Goal: Find specific page/section: Find specific page/section

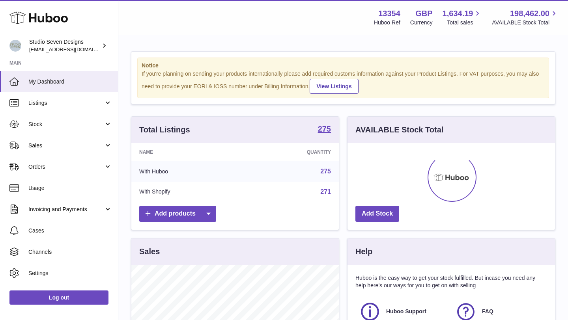
scroll to position [123, 208]
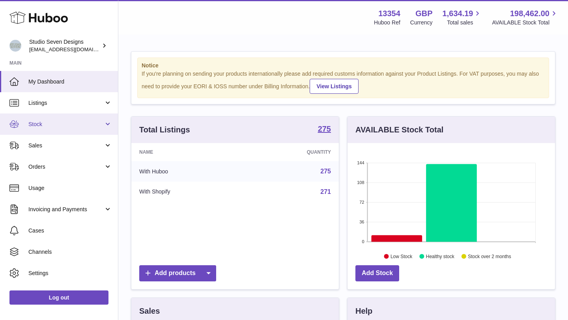
click at [60, 120] on link "Stock" at bounding box center [59, 124] width 118 height 21
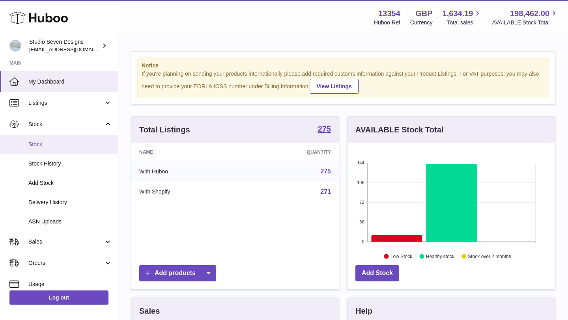
click at [52, 139] on link "Stock" at bounding box center [59, 144] width 118 height 19
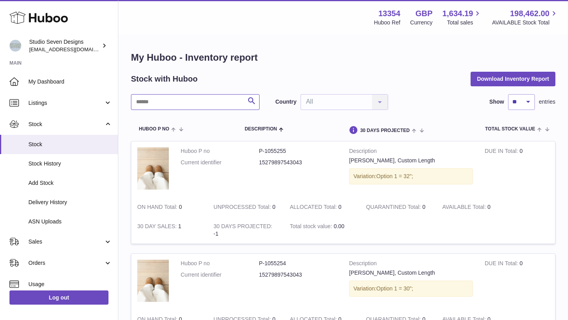
click at [176, 101] on input "text" at bounding box center [195, 102] width 129 height 16
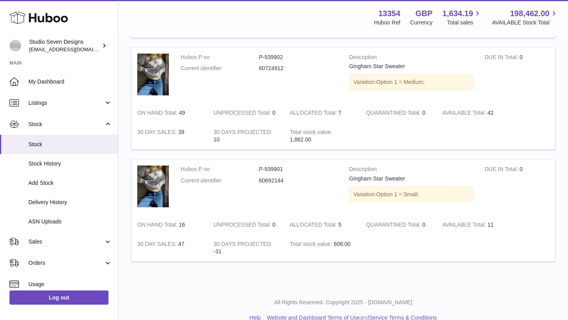
scroll to position [324, 0]
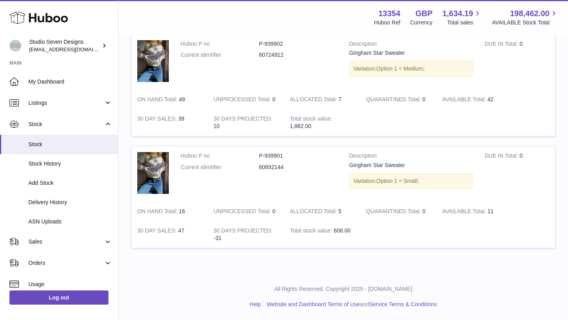
type input "**********"
